Goal: Transaction & Acquisition: Book appointment/travel/reservation

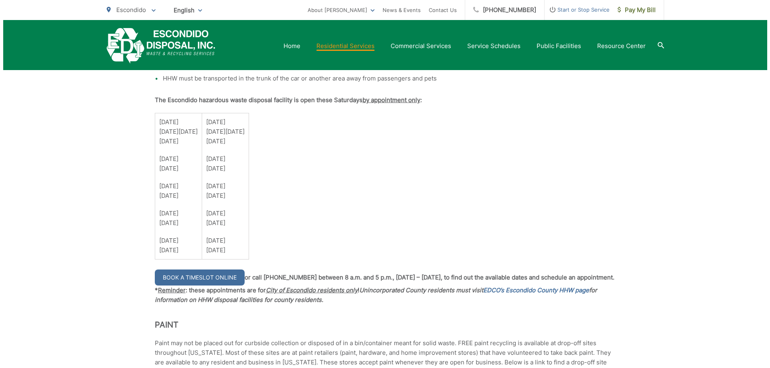
scroll to position [561, 0]
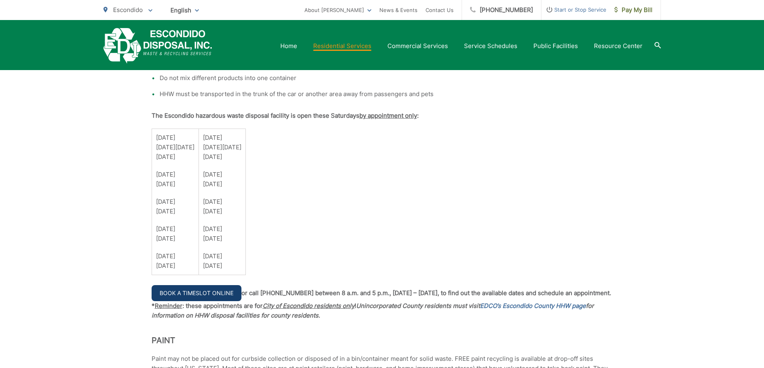
click at [207, 298] on link "Book a Timeslot Online" at bounding box center [197, 293] width 90 height 16
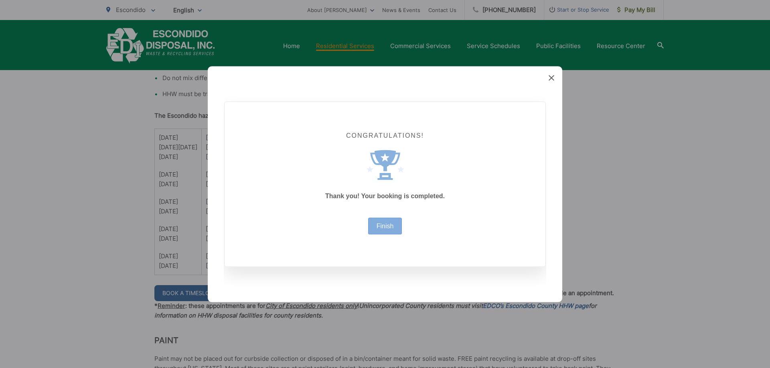
click at [380, 221] on div "Finish" at bounding box center [385, 226] width 34 height 17
click at [555, 81] on div "Created with Sketch. Congratulations! Created with Sketch. Thank you! Your book…" at bounding box center [385, 184] width 354 height 236
click at [549, 76] on icon at bounding box center [552, 78] width 6 height 6
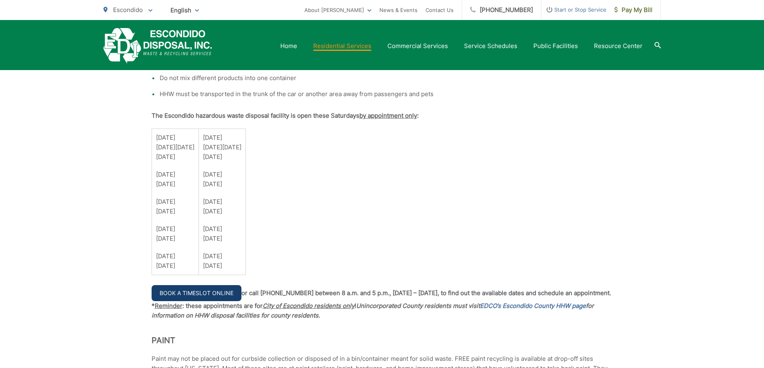
click at [218, 299] on link "Book a Timeslot Online" at bounding box center [197, 293] width 90 height 16
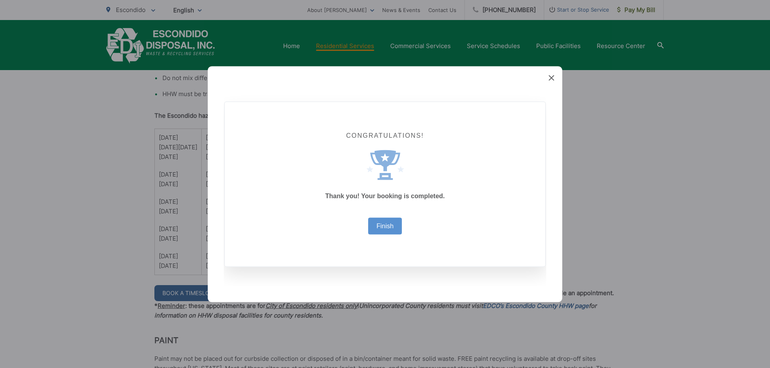
click at [382, 236] on div "Congratulations! Created with Sketch. Thank you! Your booking is completed. Fin…" at bounding box center [385, 184] width 321 height 165
click at [385, 225] on link "Finish" at bounding box center [385, 226] width 17 height 6
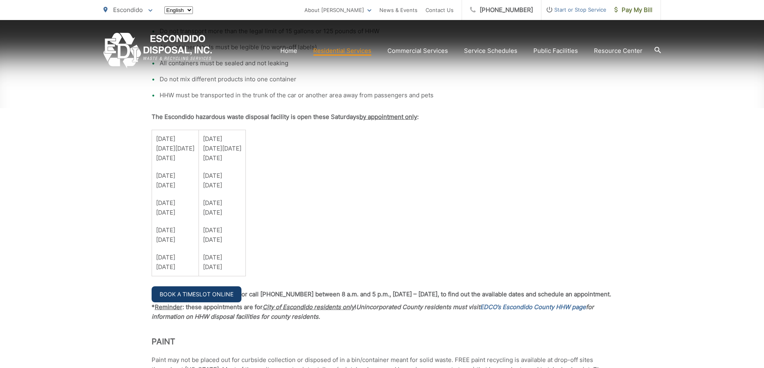
click at [236, 293] on link "Book a Timeslot Online" at bounding box center [197, 295] width 90 height 16
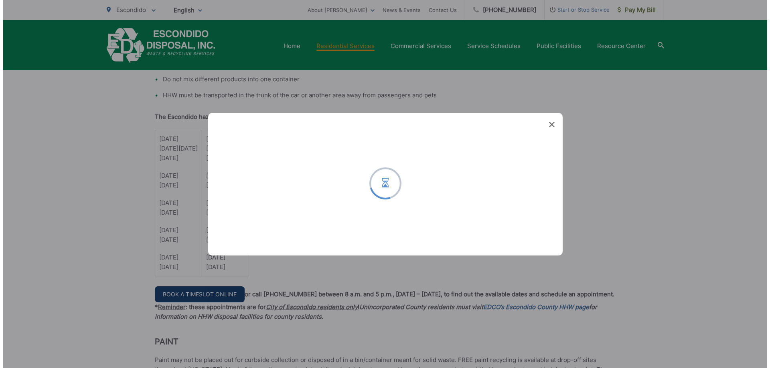
scroll to position [560, 0]
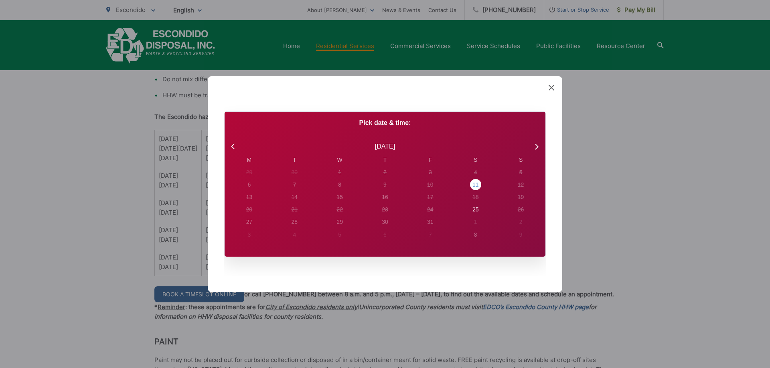
drag, startPoint x: 474, startPoint y: 186, endPoint x: 472, endPoint y: 190, distance: 4.6
click at [474, 186] on div "11" at bounding box center [475, 185] width 6 height 8
radio input "true"
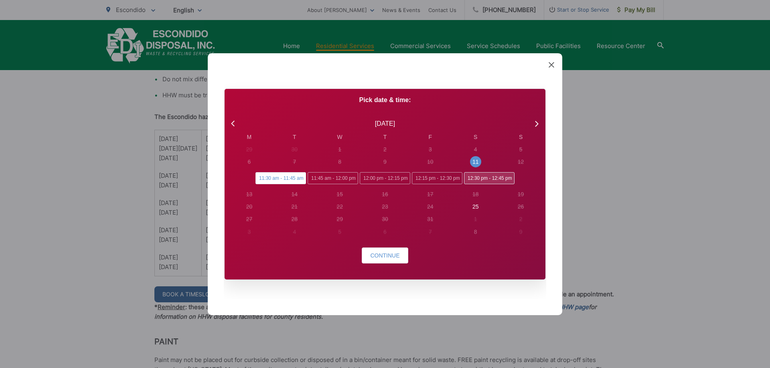
click at [486, 182] on span "12:30 pm - 12:45 pm" at bounding box center [489, 178] width 51 height 12
click at [469, 178] on input "12:30 pm - 12:45 pm" at bounding box center [466, 174] width 5 height 5
radio input "true"
radio input "false"
click at [389, 257] on span "Continue" at bounding box center [384, 256] width 29 height 6
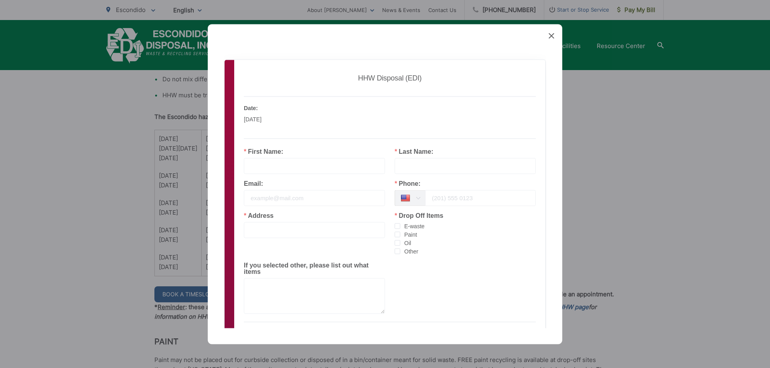
click at [297, 173] on input "text" at bounding box center [314, 166] width 141 height 16
type input "KIMBERELY"
type input "PARKS"
type input "1446 GARY LANE ESCONDIDO CA 92025"
click at [445, 196] on input "tel" at bounding box center [480, 198] width 111 height 16
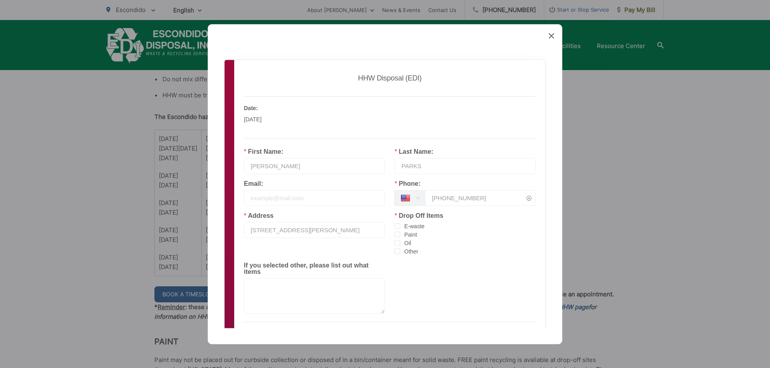
type input "760-484-3170"
click at [400, 237] on span "Paint" at bounding box center [408, 235] width 17 height 8
click at [400, 232] on input "Paint" at bounding box center [400, 232] width 0 height 0
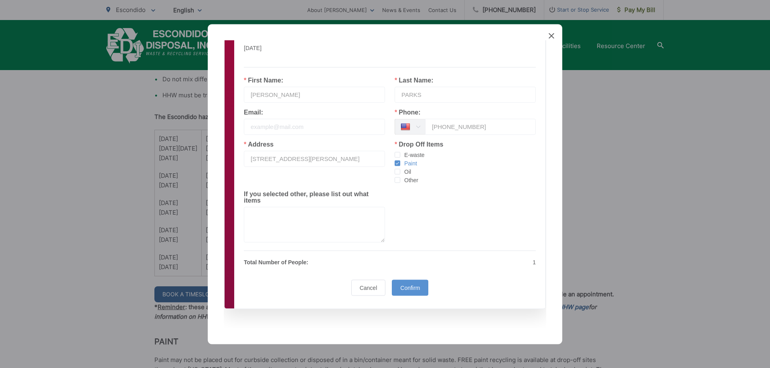
click at [410, 284] on div "Confirm" at bounding box center [410, 288] width 36 height 16
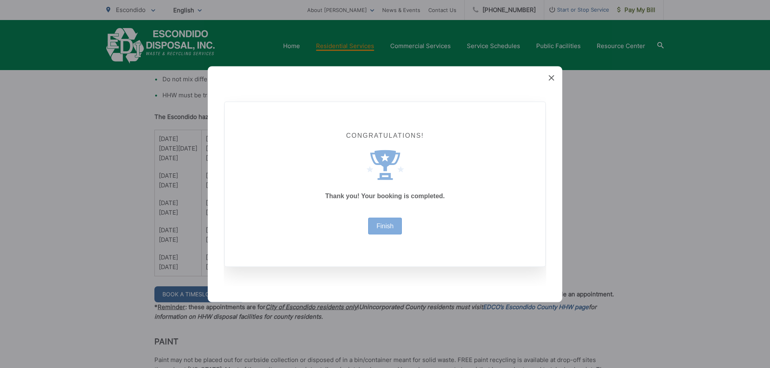
click at [385, 220] on div "Finish" at bounding box center [385, 226] width 34 height 17
click at [398, 226] on div "Finish" at bounding box center [385, 226] width 34 height 17
click at [389, 229] on link "Finish" at bounding box center [385, 226] width 17 height 6
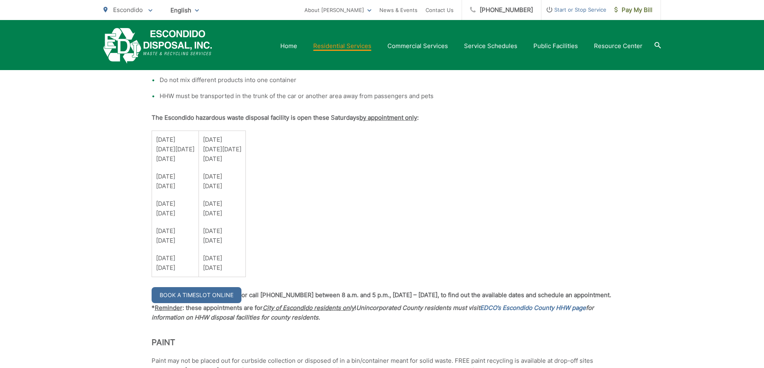
scroll to position [559, 0]
